Goal: Information Seeking & Learning: Find specific fact

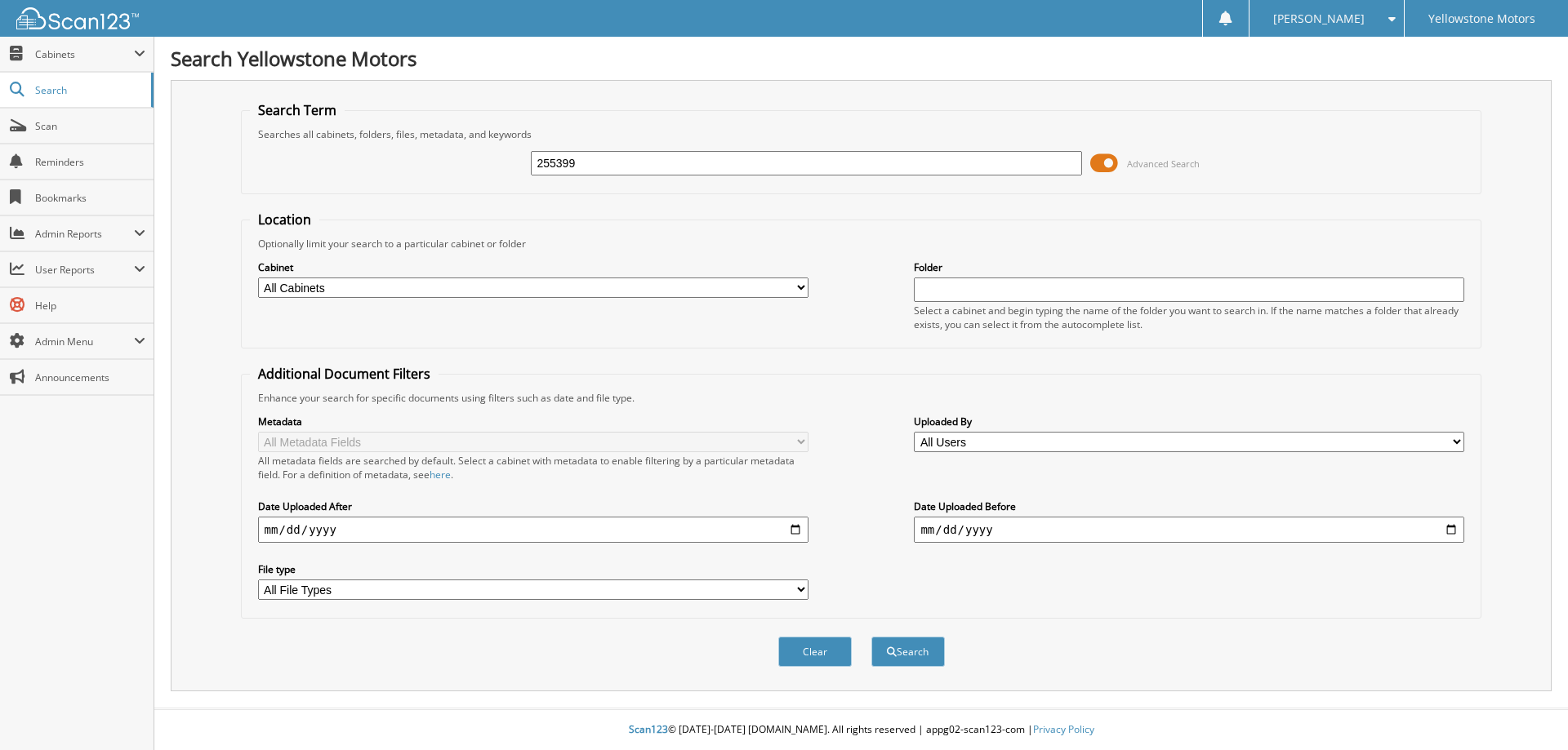
type input "255399"
click at [872, 637] on button "Search" at bounding box center [908, 651] width 74 height 30
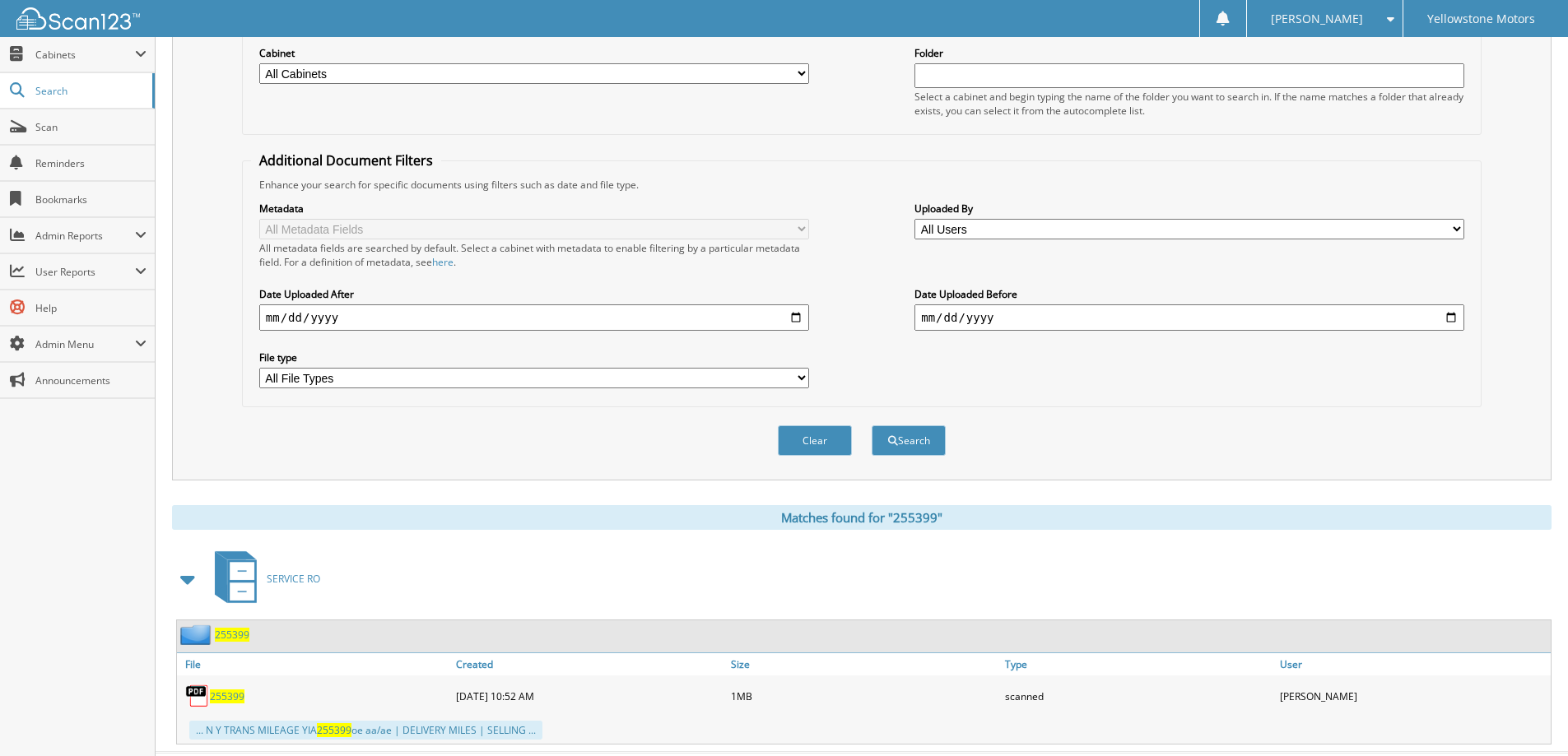
scroll to position [255, 0]
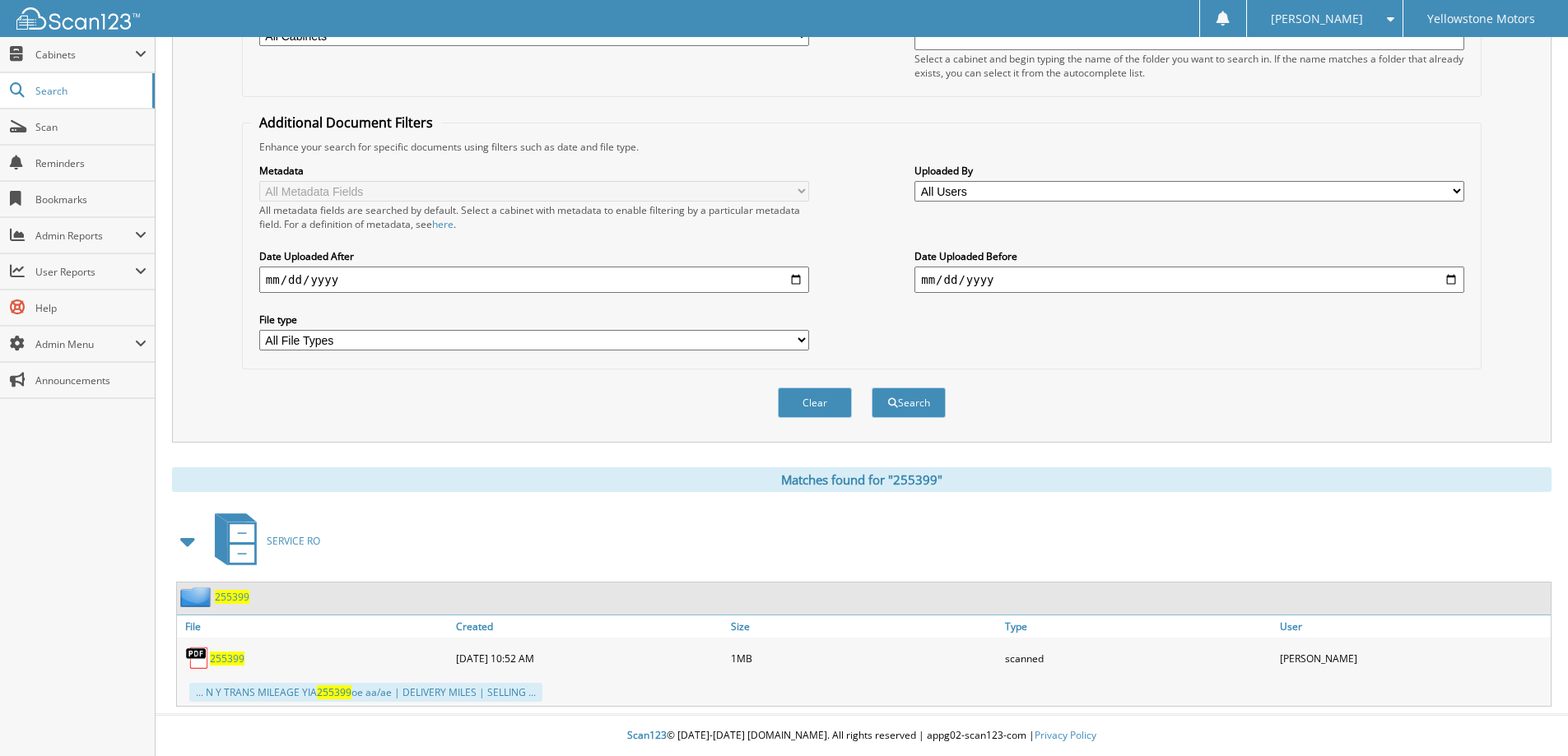
click at [231, 663] on span "255399" at bounding box center [227, 659] width 35 height 14
click at [234, 660] on span "255399" at bounding box center [227, 659] width 35 height 14
